Goal: Task Accomplishment & Management: Use online tool/utility

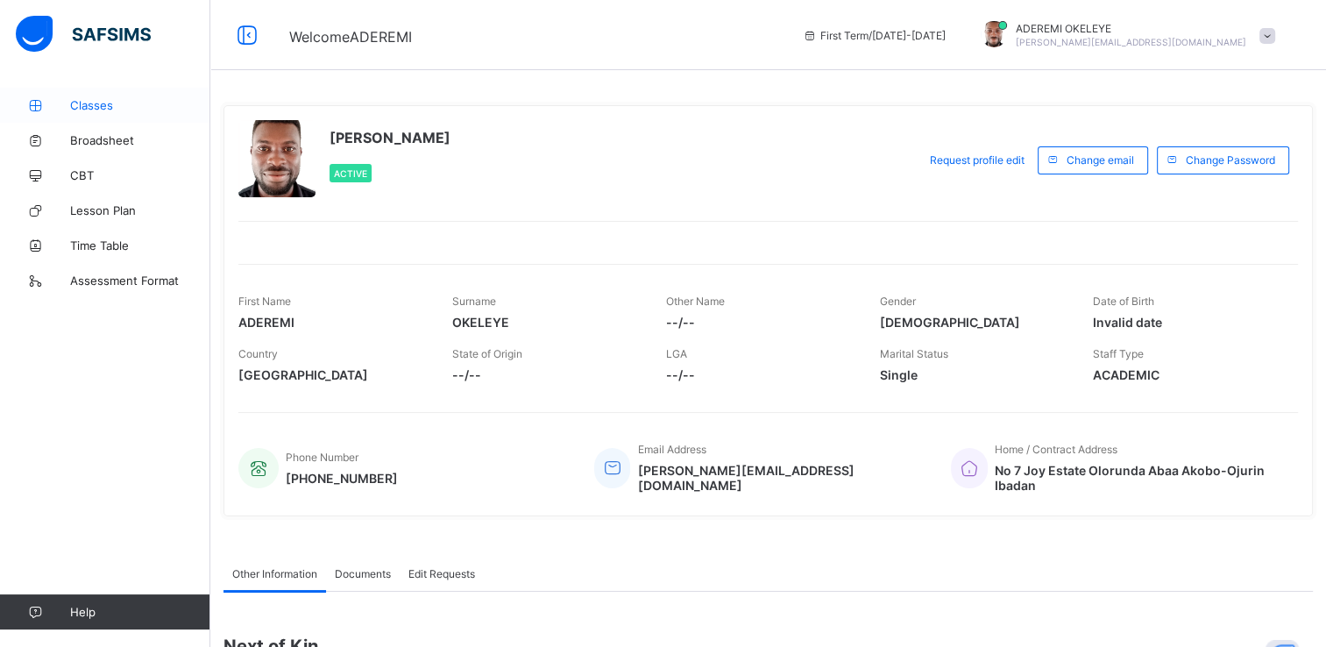
click at [82, 103] on span "Classes" at bounding box center [140, 105] width 140 height 14
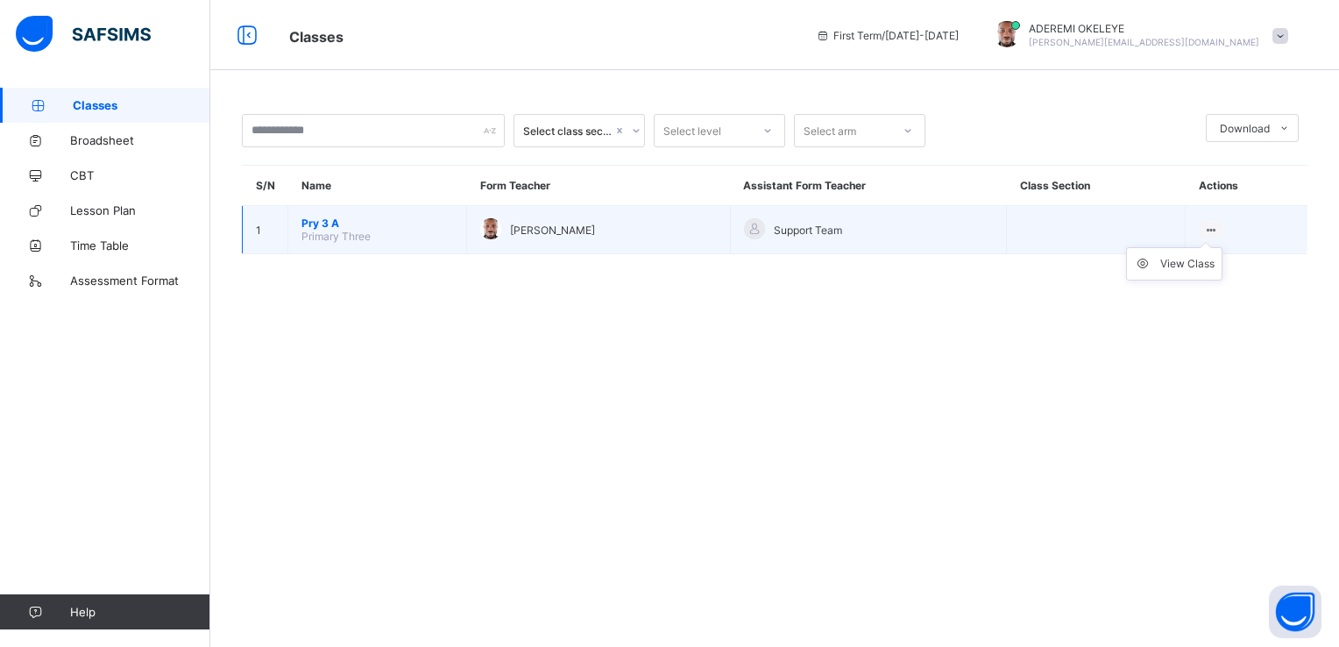
click at [1213, 247] on ul "View Class" at bounding box center [1174, 263] width 96 height 33
click at [1191, 260] on div "View Class" at bounding box center [1188, 264] width 54 height 18
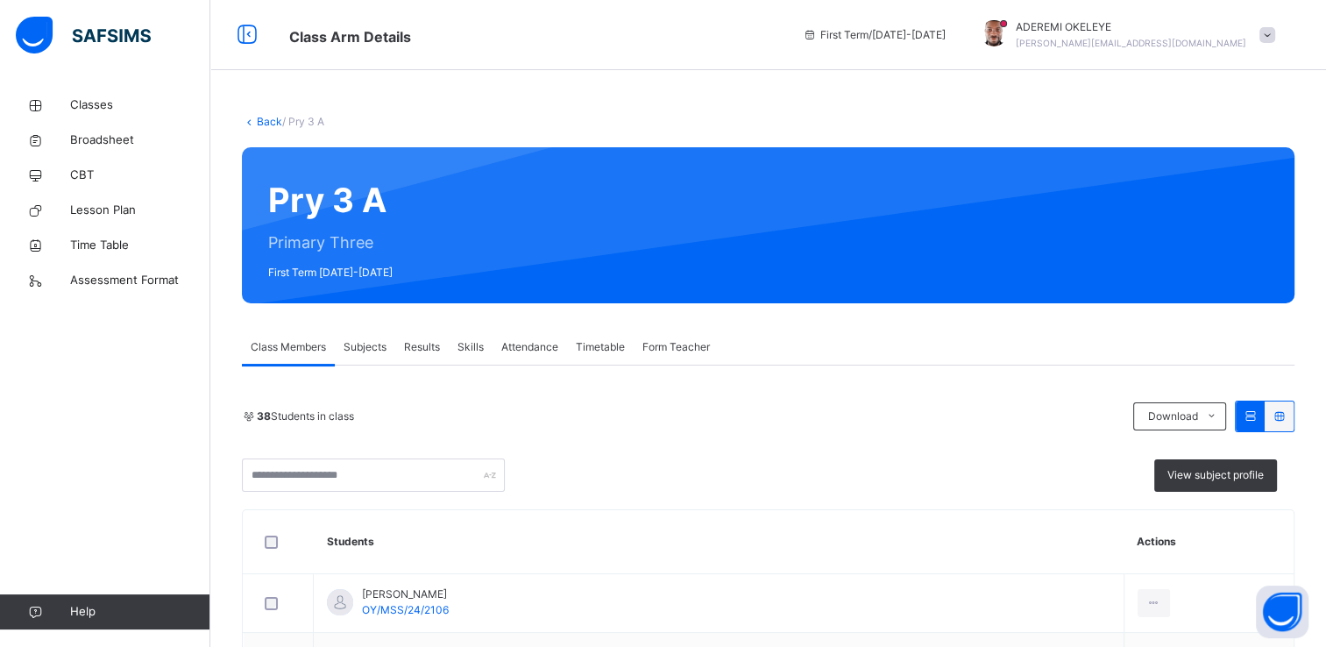
click at [375, 348] on span "Subjects" at bounding box center [365, 347] width 43 height 16
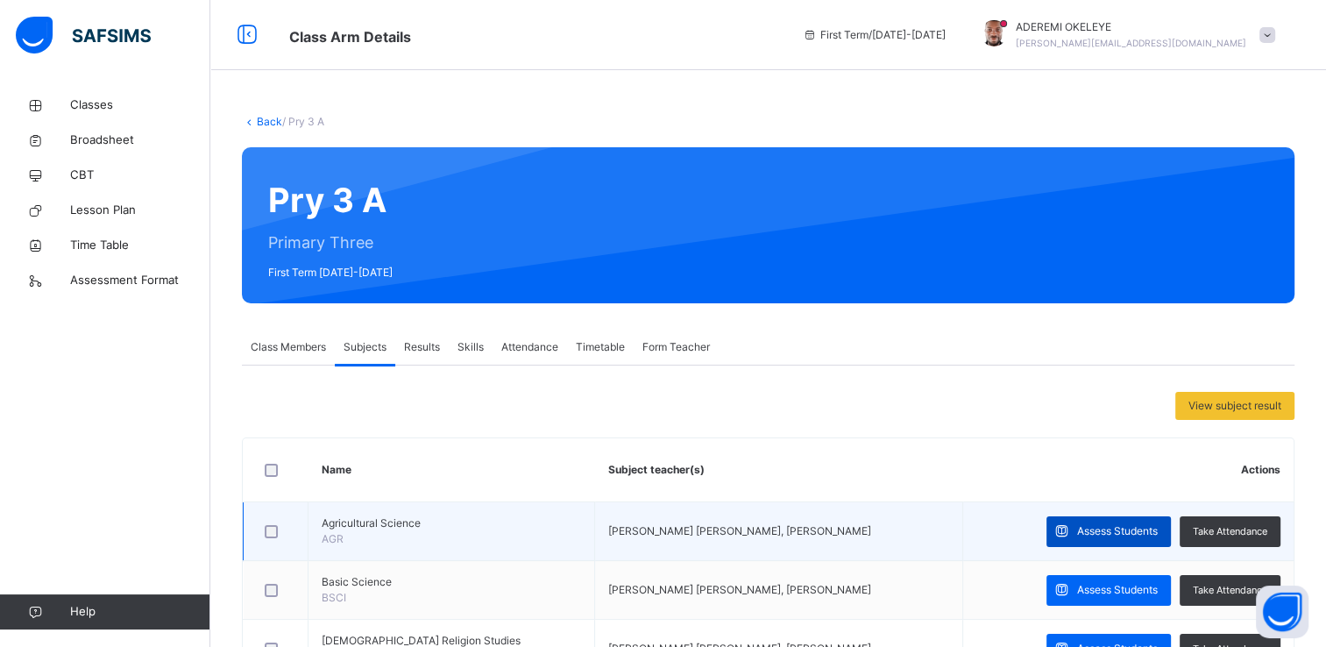
click at [1090, 525] on span "Assess Students" at bounding box center [1117, 531] width 81 height 16
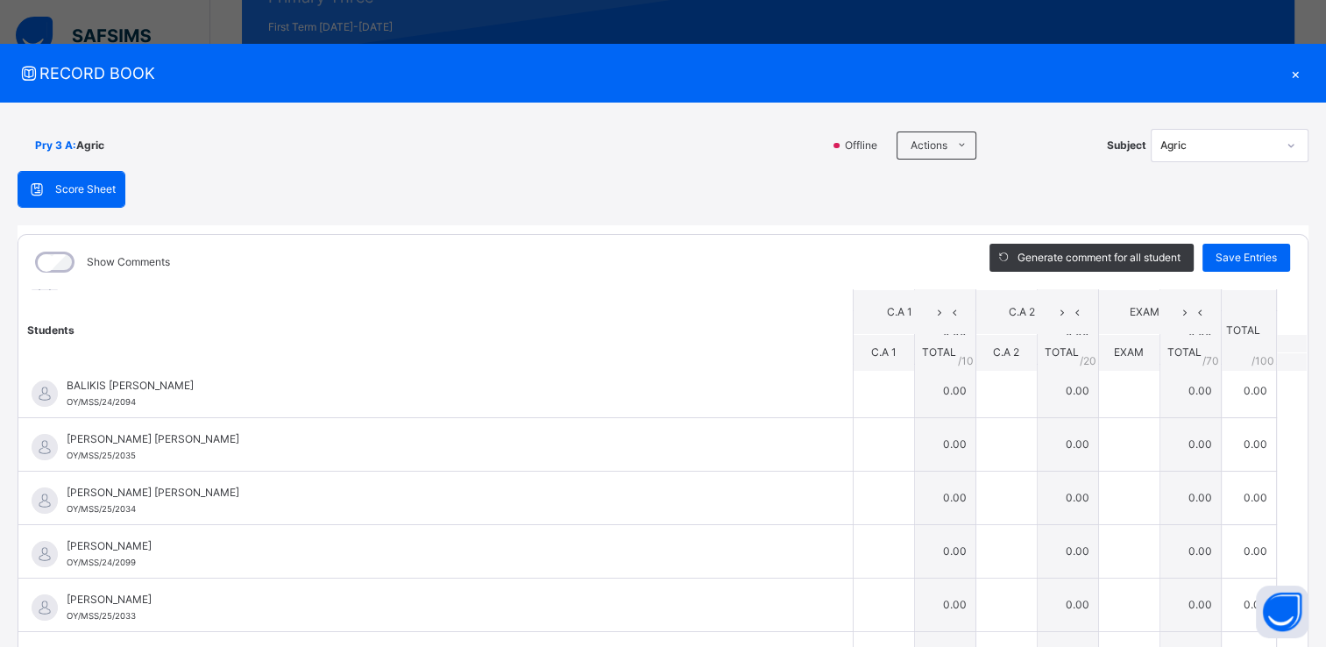
scroll to position [175, 0]
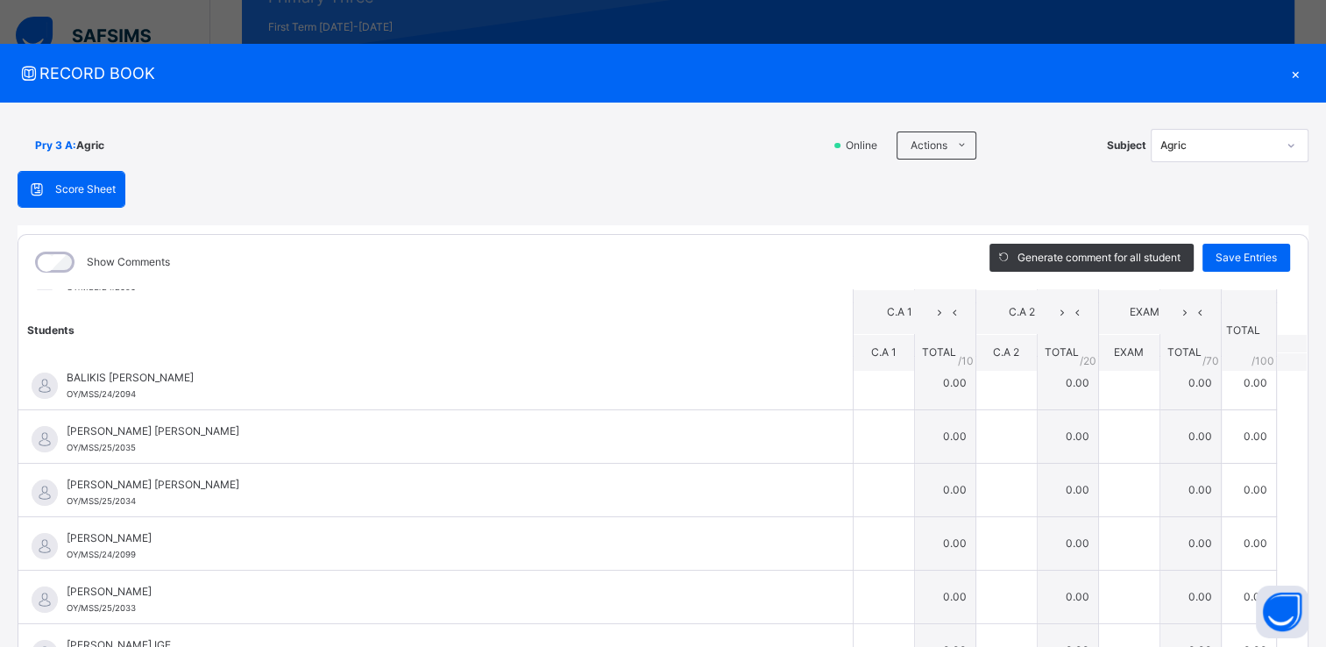
click at [1098, 330] on th "EXAM" at bounding box center [1159, 311] width 123 height 45
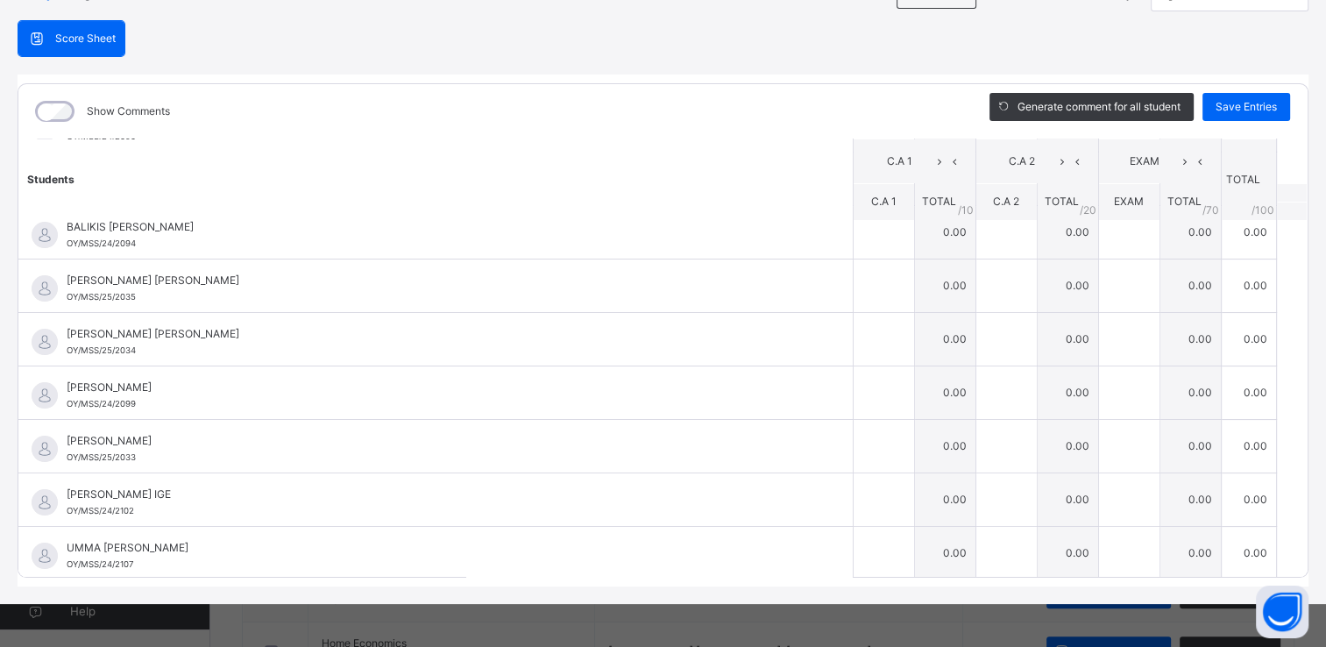
scroll to position [351, 0]
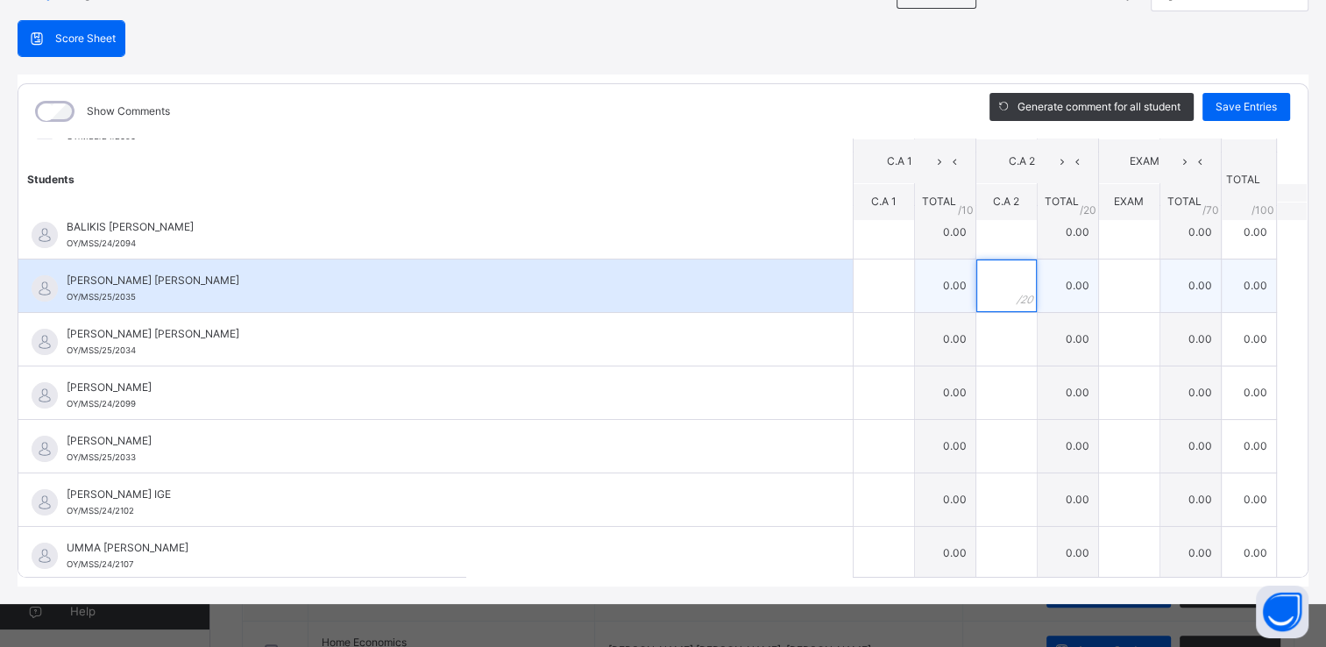
click at [986, 263] on input "text" at bounding box center [1006, 285] width 60 height 53
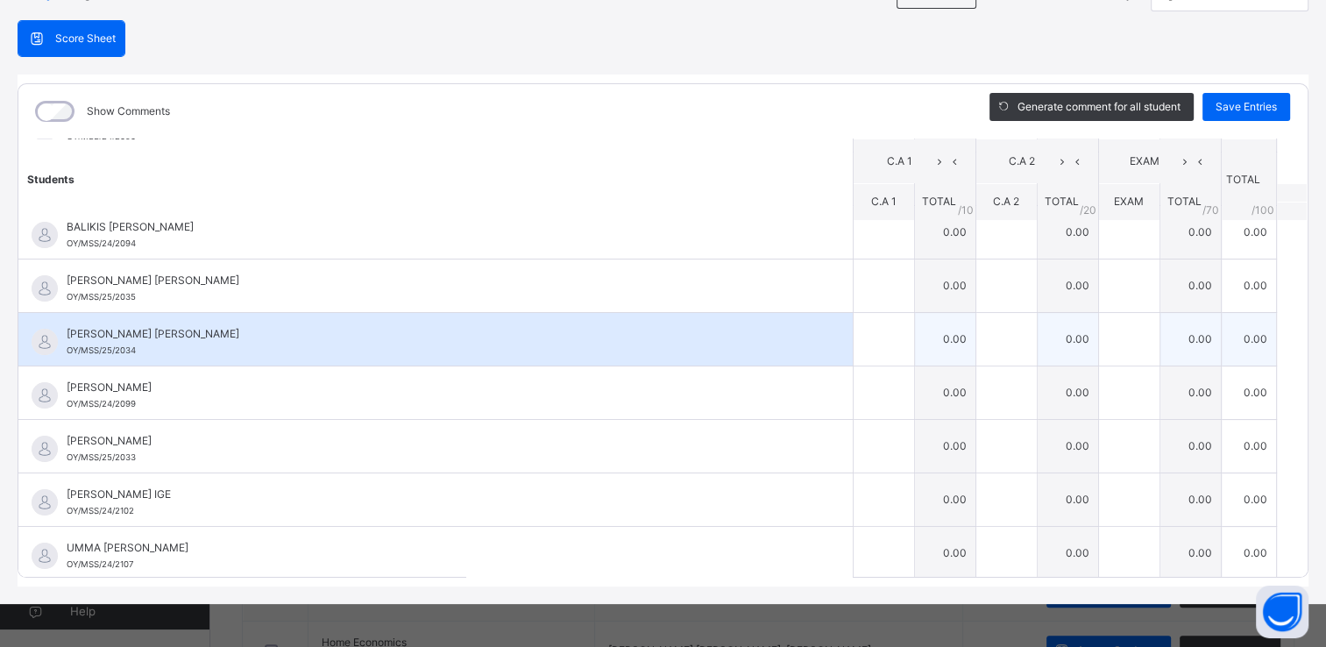
click at [1161, 322] on td "0.00" at bounding box center [1190, 338] width 61 height 53
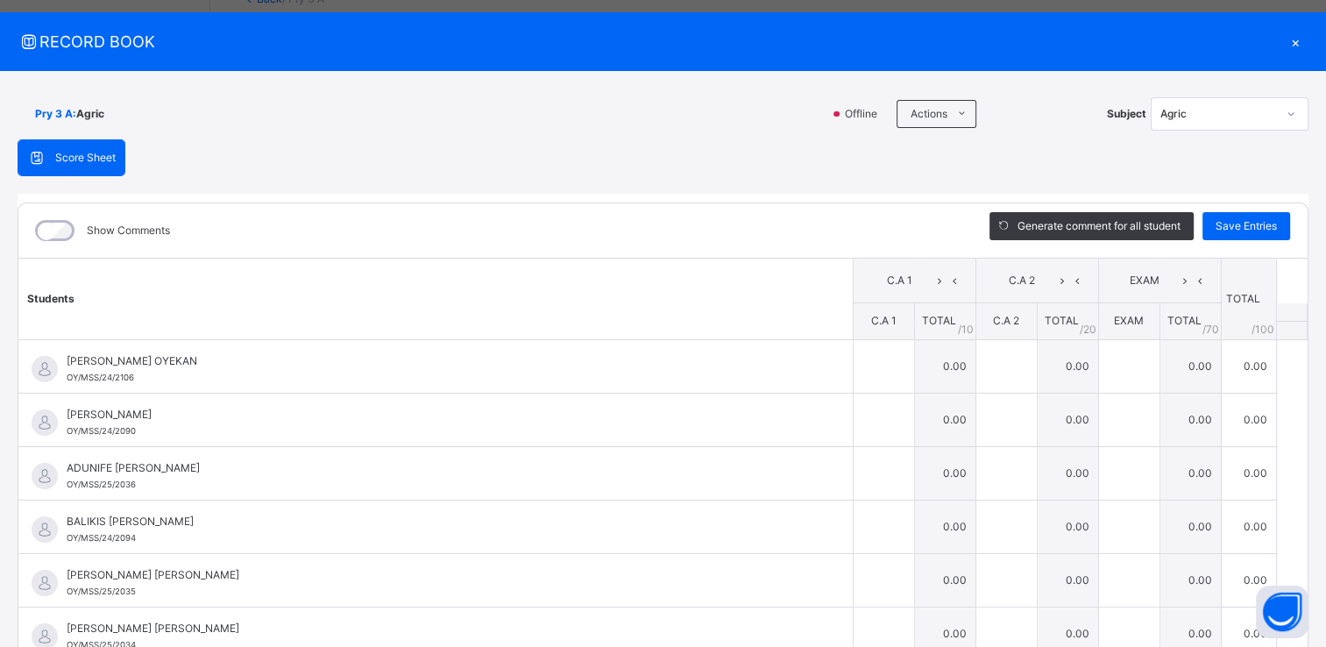
scroll to position [0, 0]
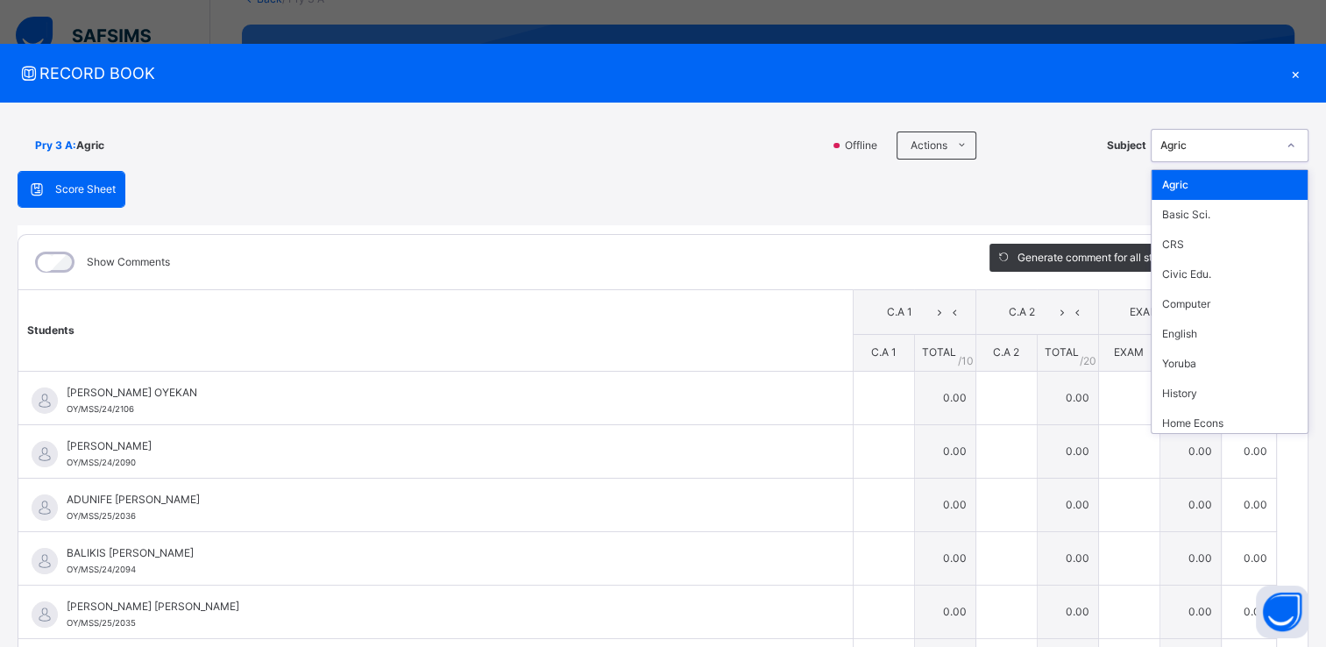
click at [1286, 152] on icon at bounding box center [1291, 146] width 11 height 18
click at [1178, 337] on div "English" at bounding box center [1230, 334] width 156 height 30
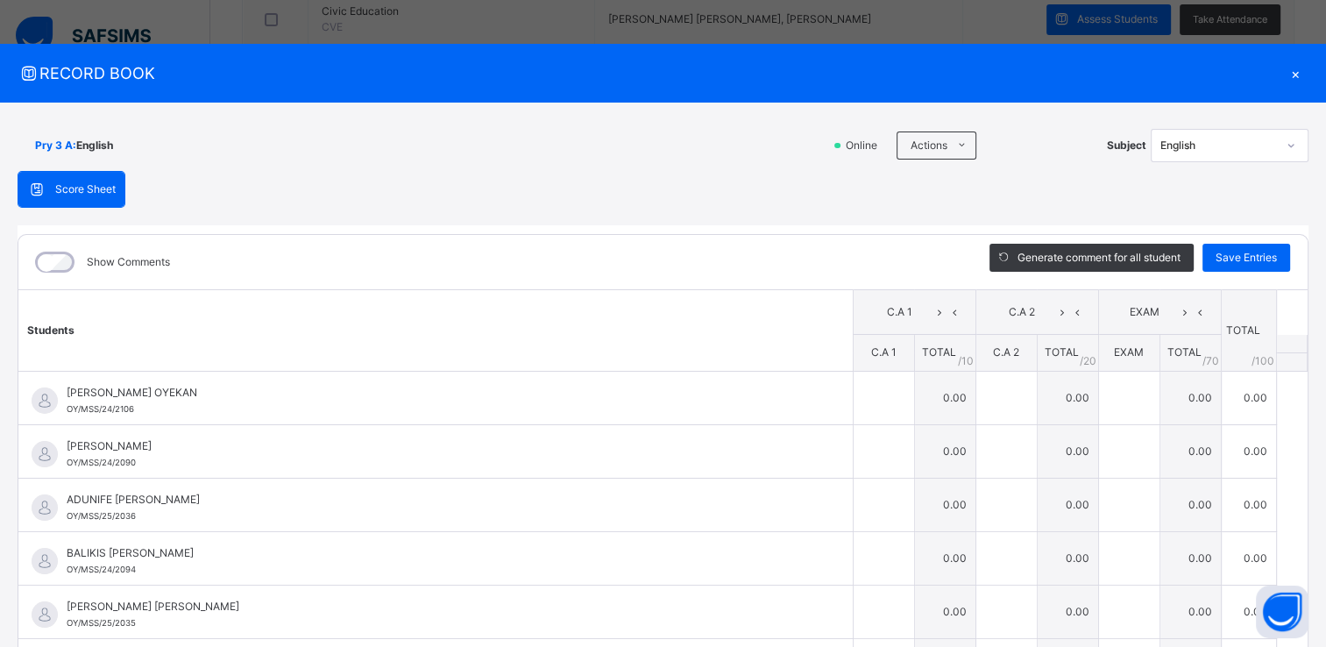
click at [1284, 70] on div "×" at bounding box center [1295, 73] width 26 height 24
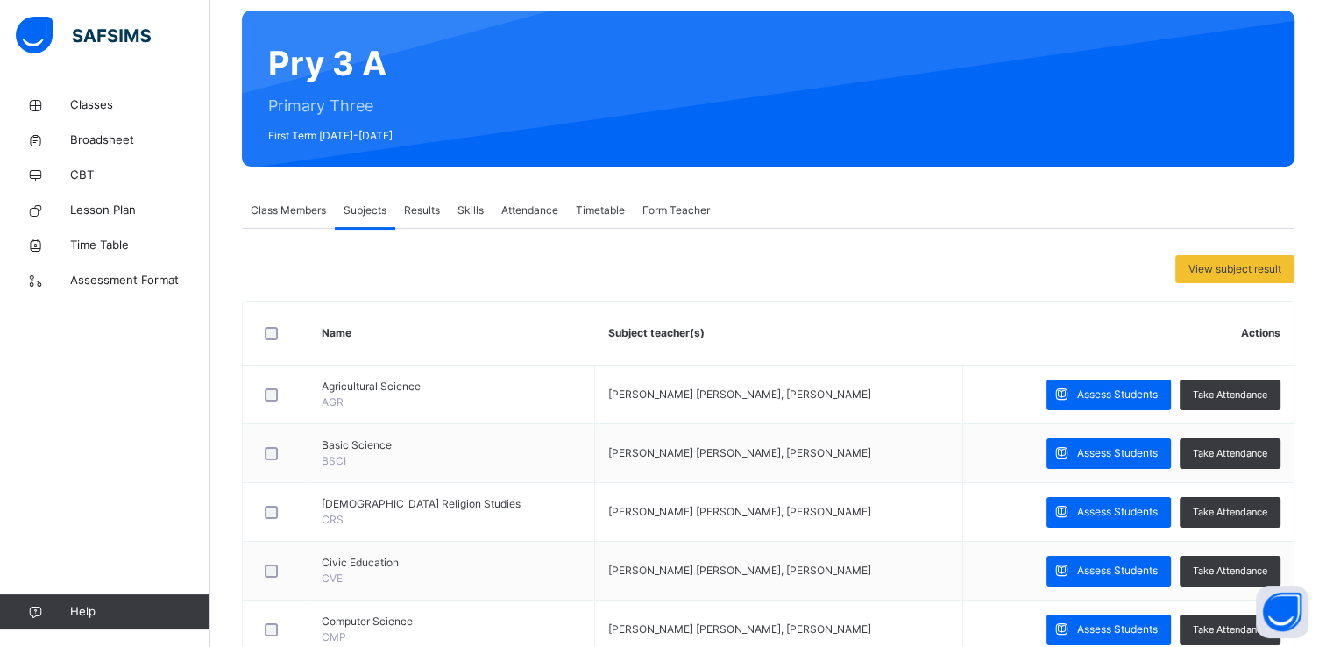
scroll to position [119, 0]
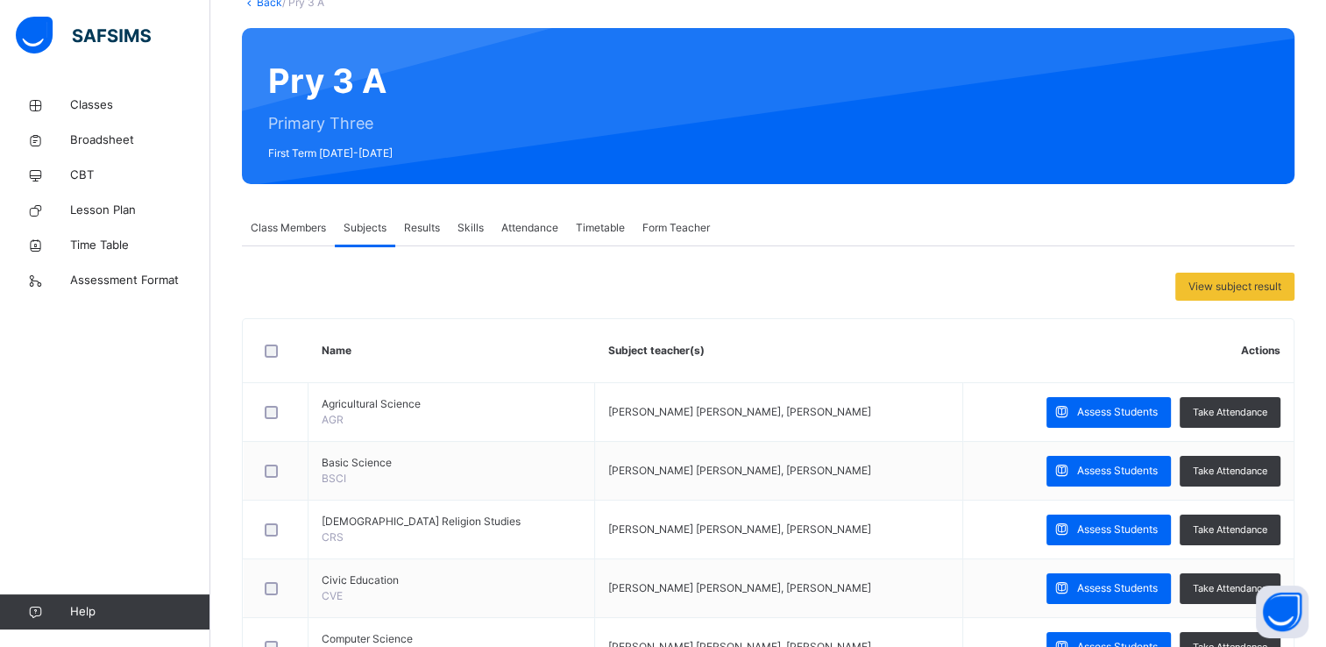
click at [532, 224] on span "Attendance" at bounding box center [529, 228] width 57 height 16
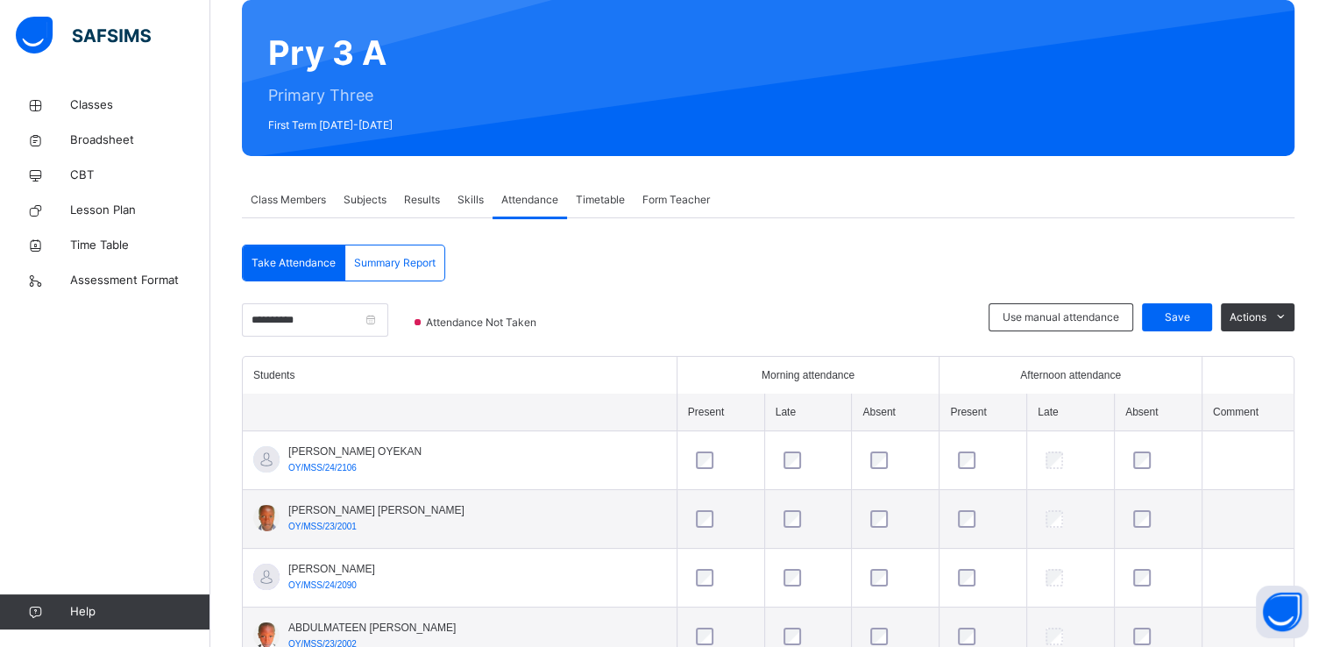
scroll to position [112, 0]
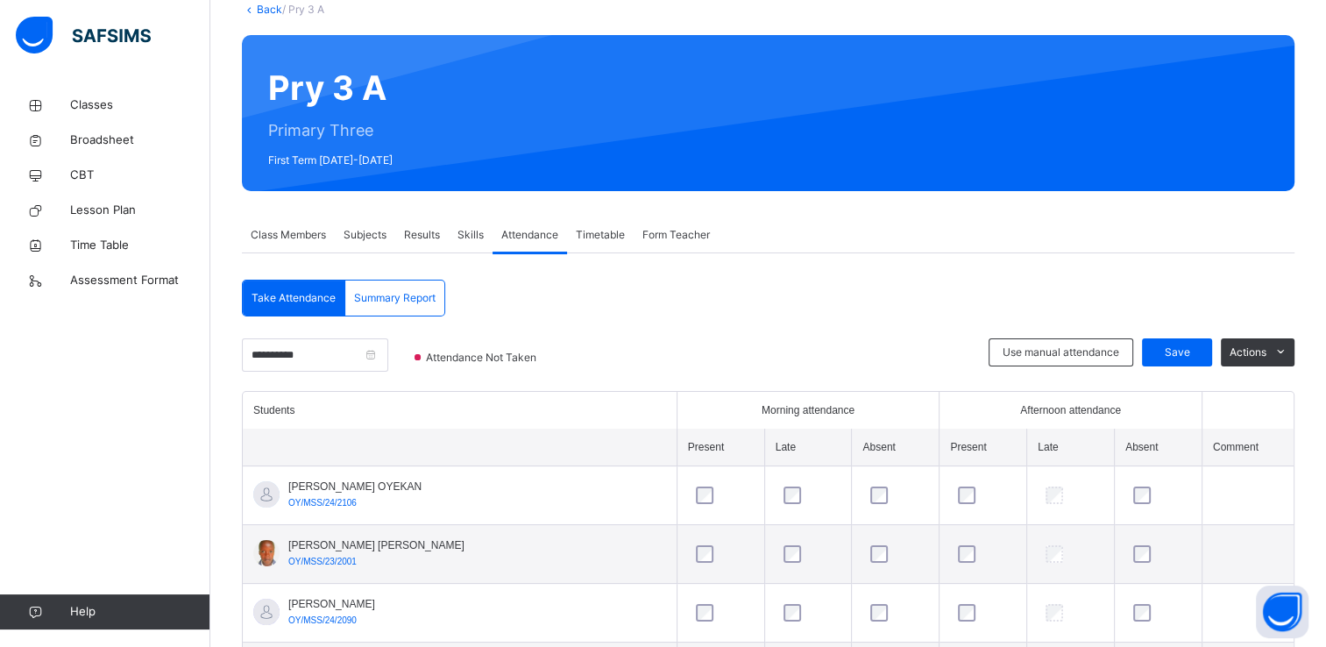
click at [415, 237] on span "Results" at bounding box center [422, 235] width 36 height 16
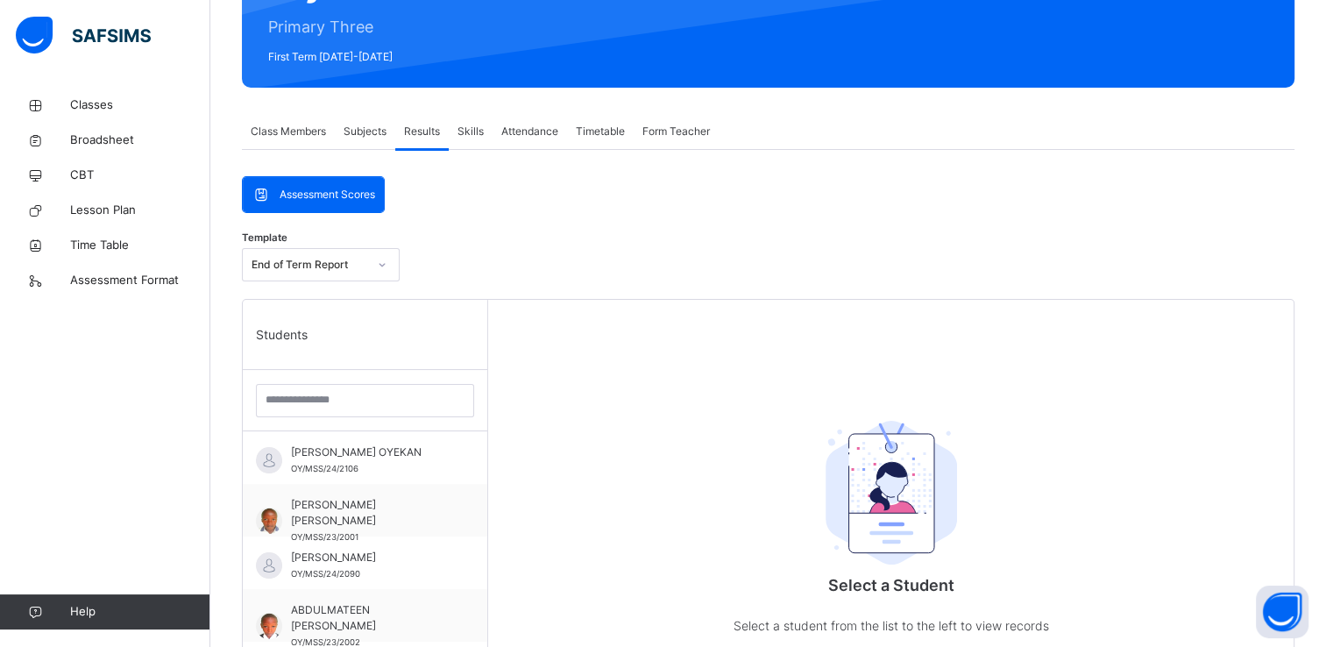
scroll to position [217, 0]
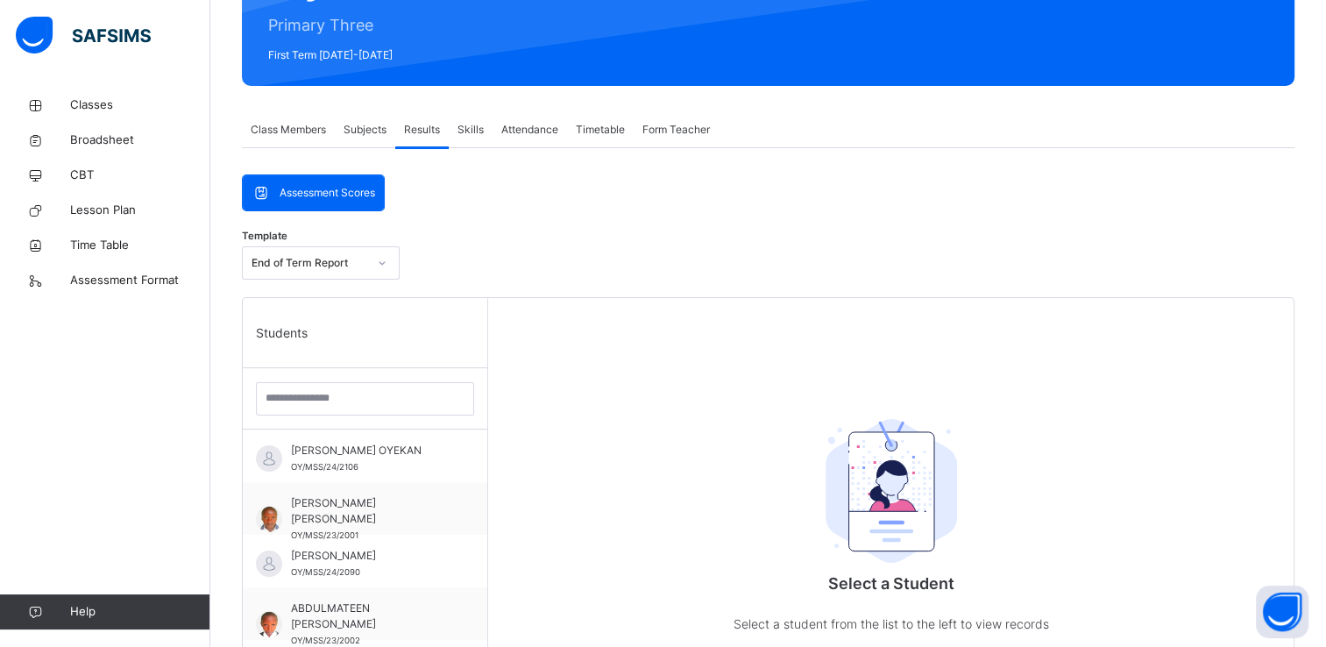
click at [375, 125] on span "Subjects" at bounding box center [365, 130] width 43 height 16
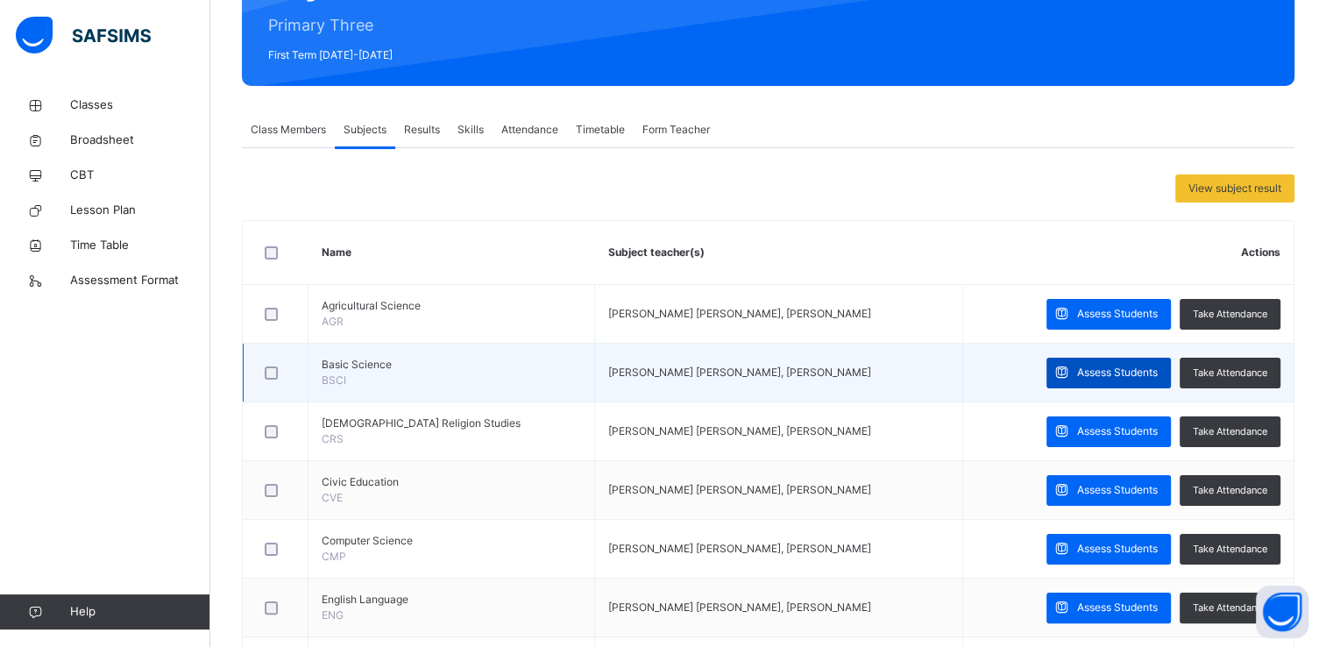
click at [1142, 373] on span "Assess Students" at bounding box center [1117, 373] width 81 height 16
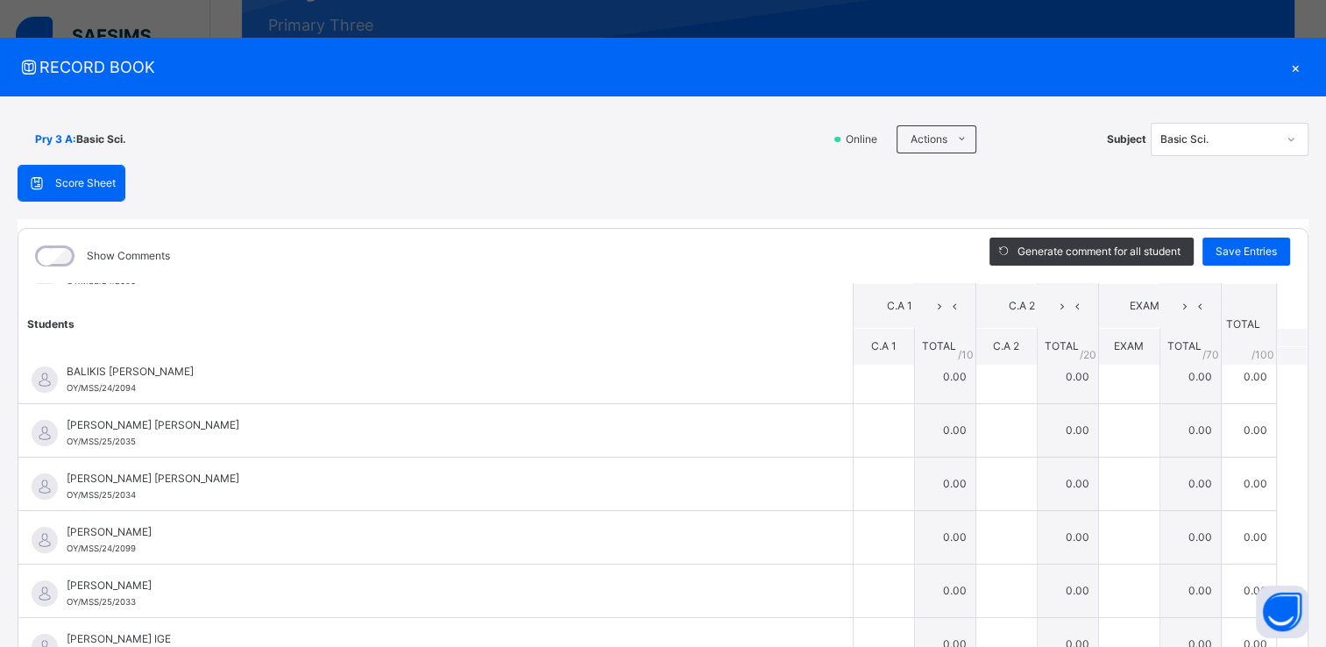
scroll to position [0, 0]
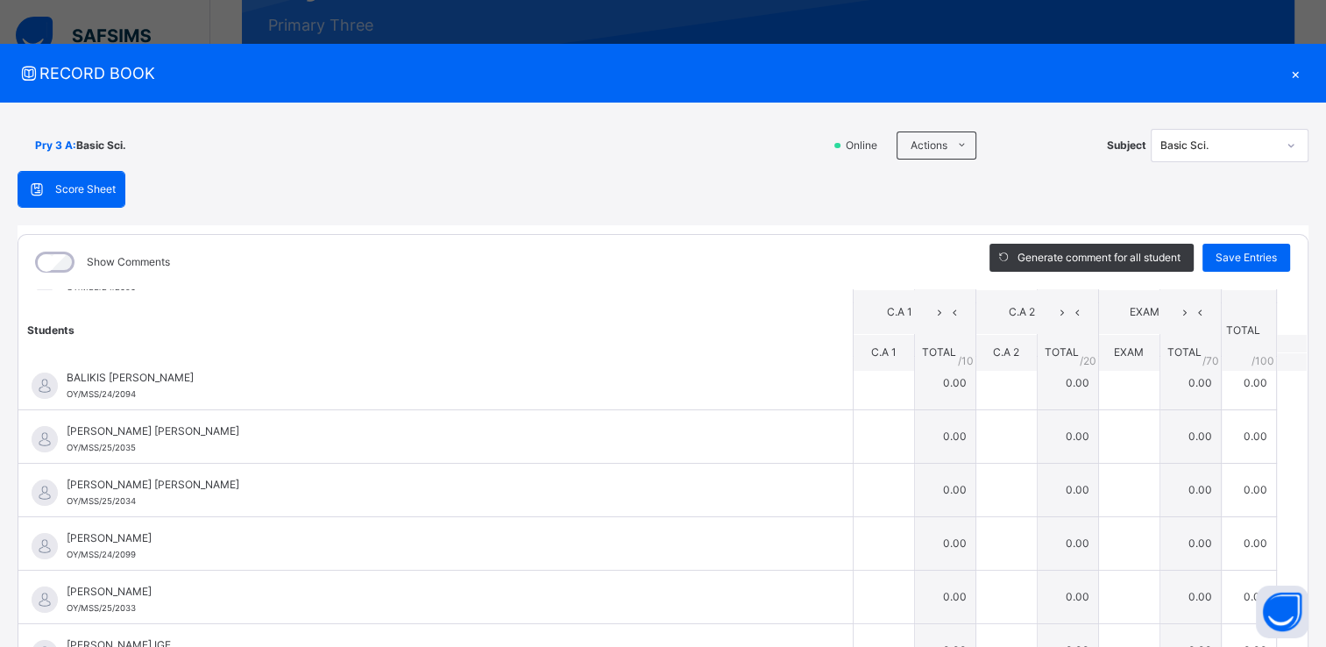
click at [1287, 68] on div "×" at bounding box center [1295, 73] width 26 height 24
